Goal: Subscribe to service/newsletter

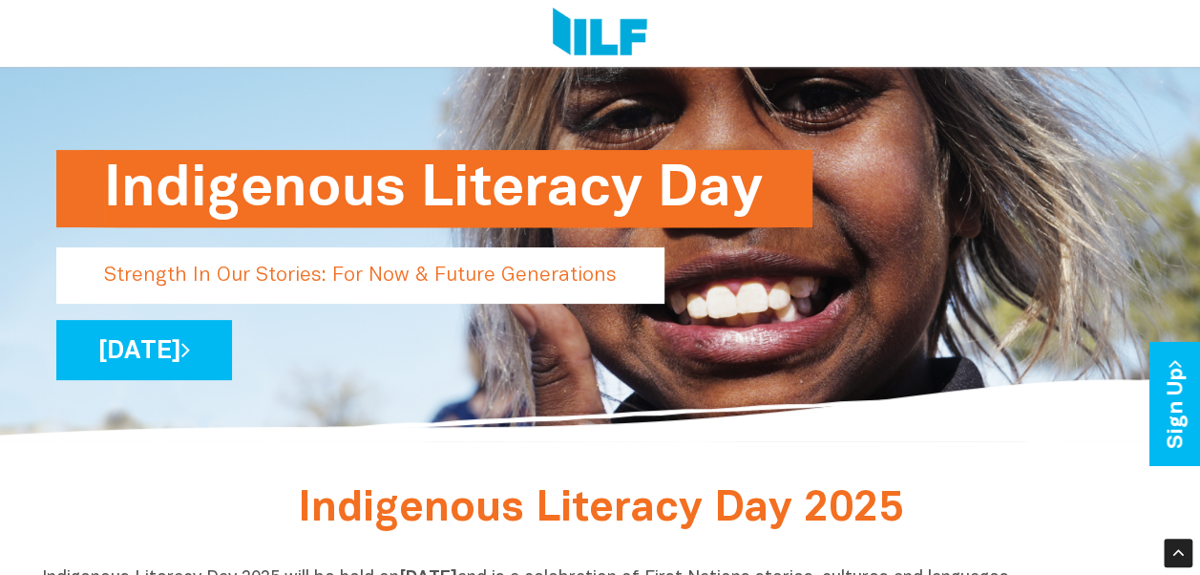
scroll to position [103, 0]
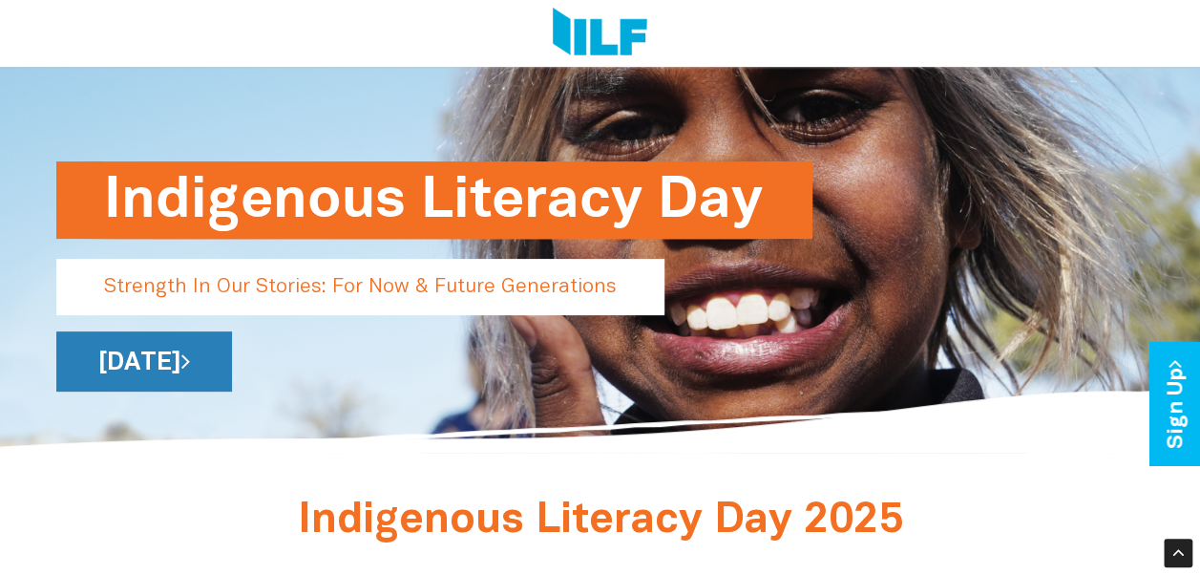
click at [190, 359] on icon at bounding box center [185, 360] width 9 height 25
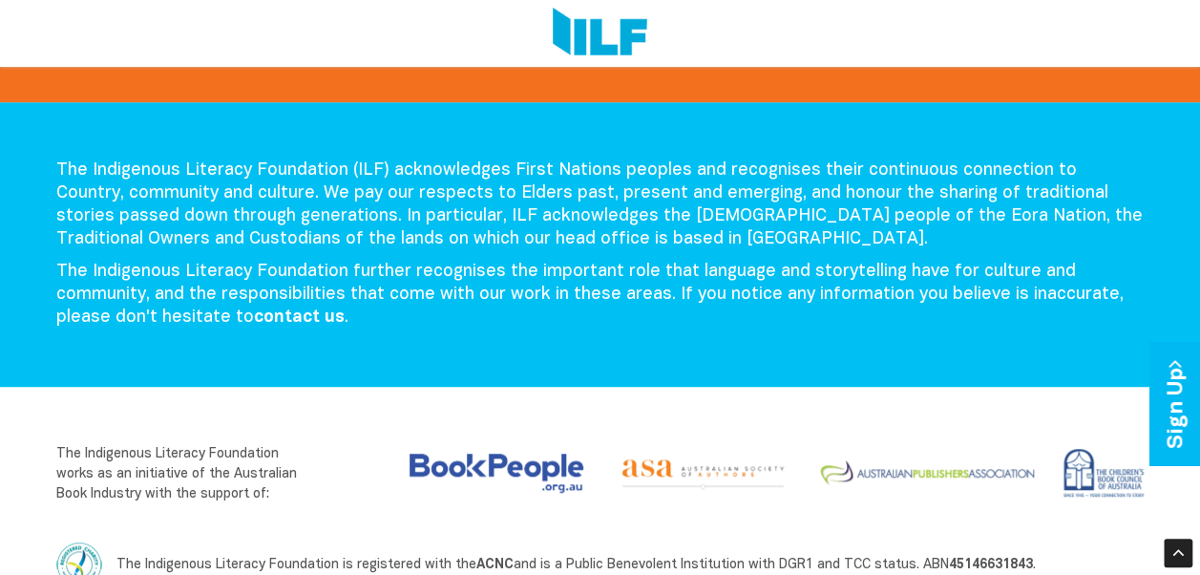
scroll to position [4177, 0]
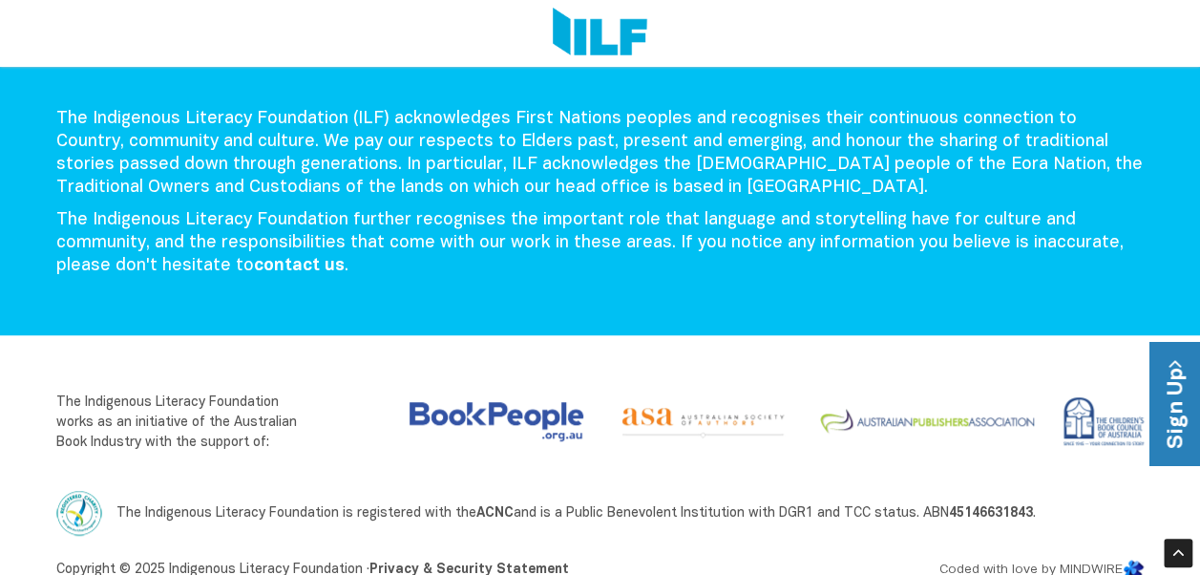
click at [1171, 405] on link "Sign Up" at bounding box center [1176, 404] width 54 height 123
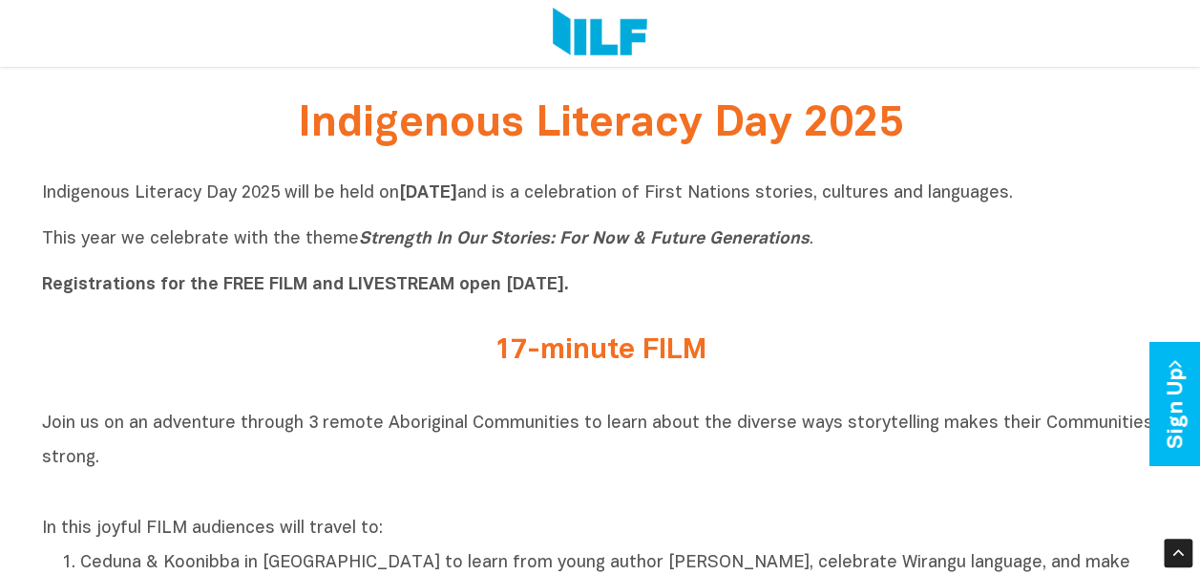
scroll to position [515, 0]
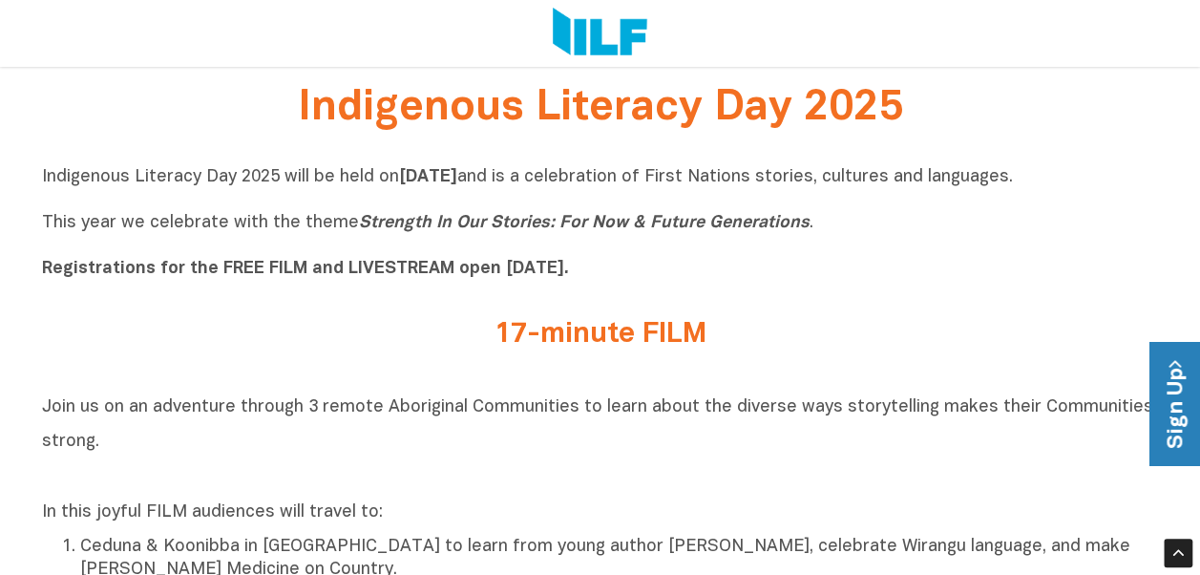
click at [1192, 401] on link "Sign Up" at bounding box center [1176, 404] width 54 height 123
